Goal: Information Seeking & Learning: Learn about a topic

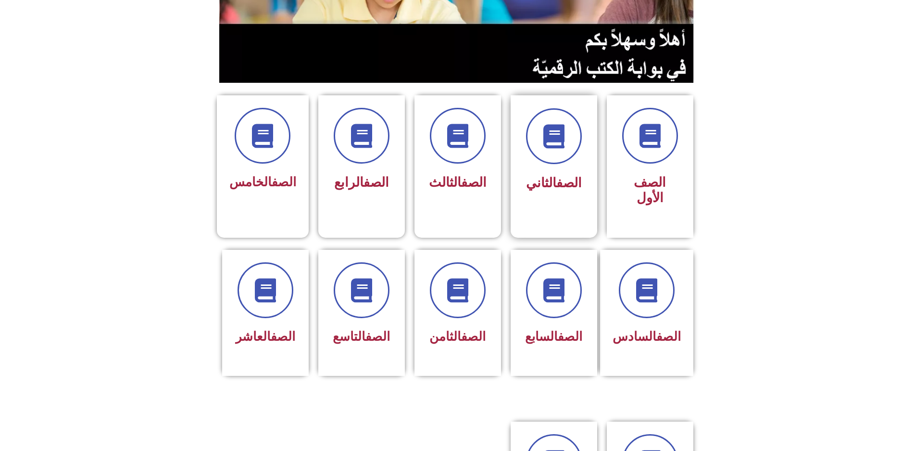
scroll to position [240, 0]
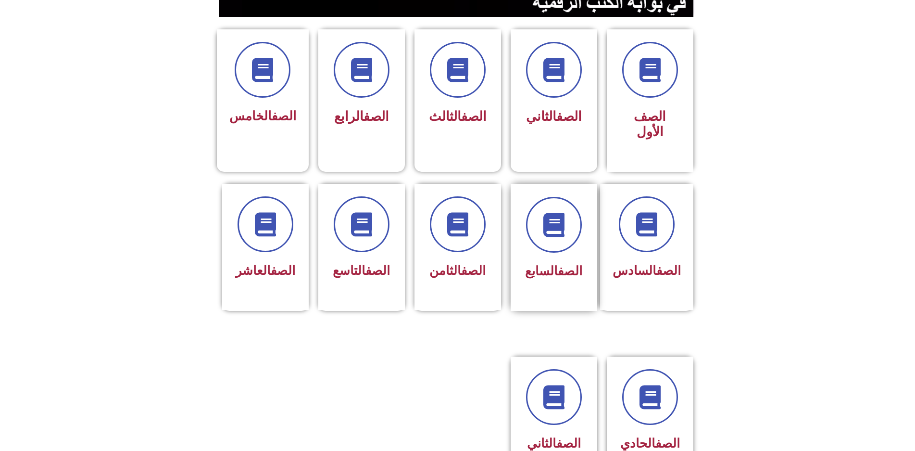
click at [549, 264] on span "الصف السابع" at bounding box center [553, 271] width 57 height 14
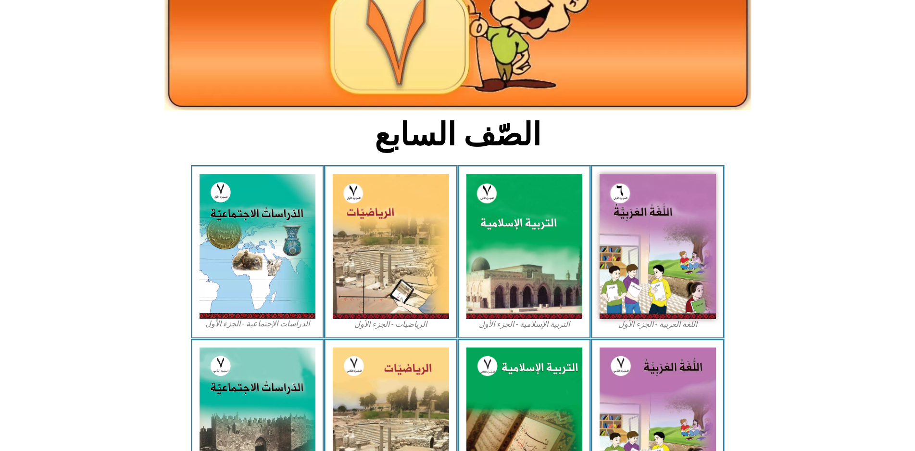
scroll to position [144, 0]
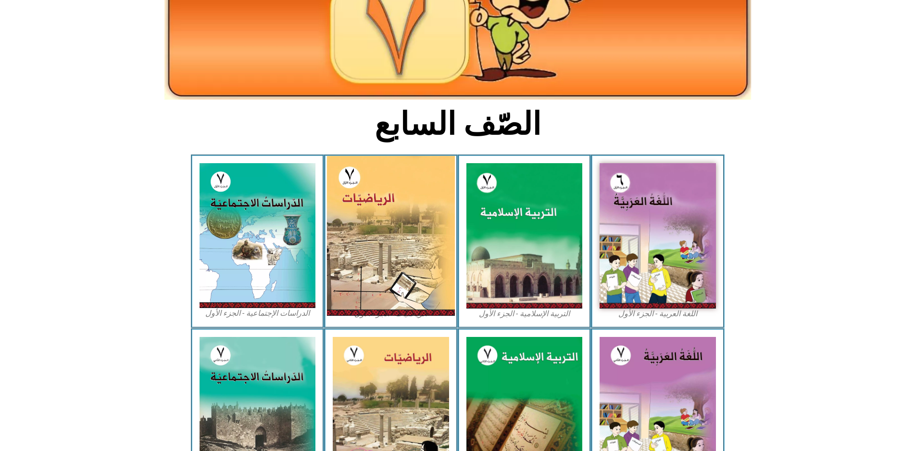
click at [392, 264] on img at bounding box center [391, 236] width 128 height 160
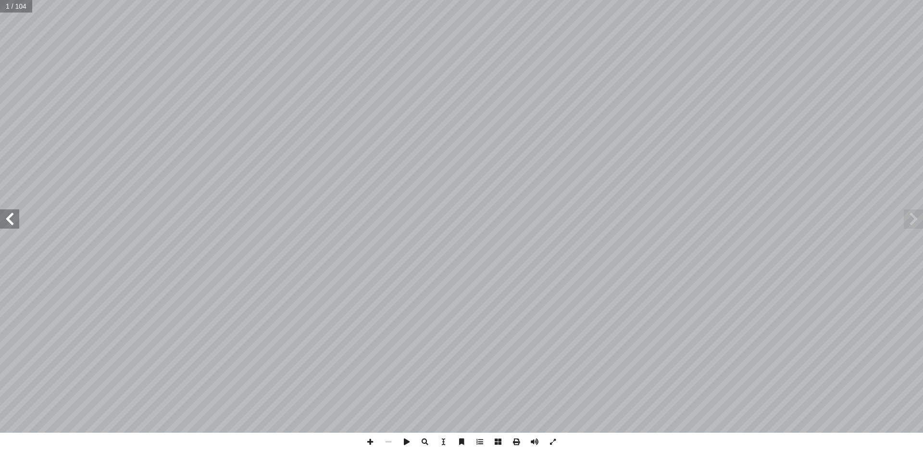
click at [13, 215] on span at bounding box center [9, 218] width 19 height 19
click at [13, 214] on span at bounding box center [9, 218] width 19 height 19
click at [11, 212] on span at bounding box center [9, 218] width 19 height 19
click at [10, 210] on span at bounding box center [9, 218] width 19 height 19
click at [10, 209] on span at bounding box center [9, 218] width 19 height 19
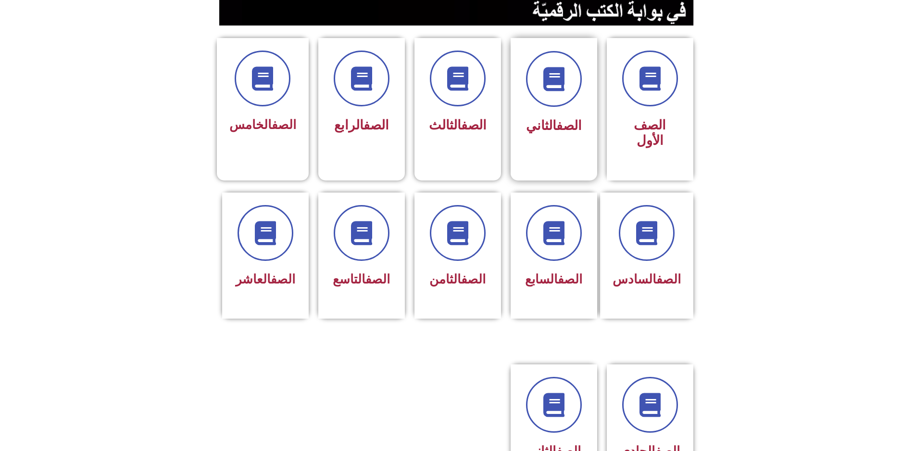
scroll to position [240, 0]
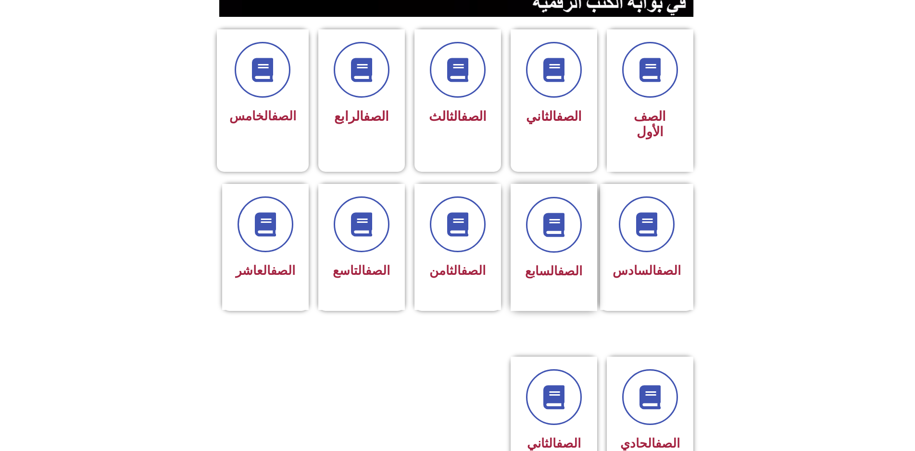
click at [570, 260] on div "الصف السابع" at bounding box center [554, 272] width 61 height 24
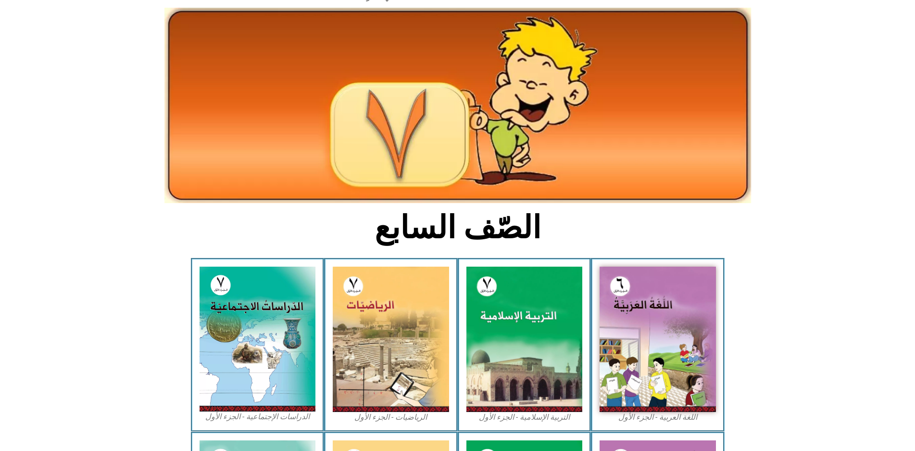
scroll to position [192, 0]
